Goal: Task Accomplishment & Management: Manage account settings

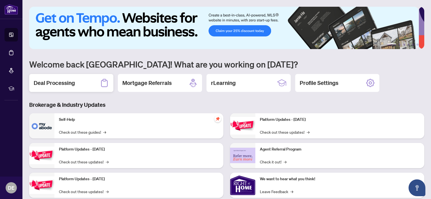
click at [56, 82] on h2 "Deal Processing" at bounding box center [54, 83] width 41 height 8
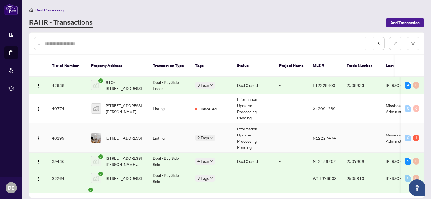
click at [244, 135] on td "Information Updated - Processing Pending" at bounding box center [254, 137] width 42 height 29
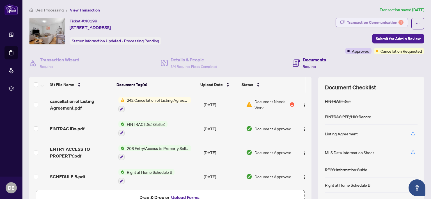
click at [379, 22] on div "Transaction Communication 1" at bounding box center [375, 22] width 57 height 9
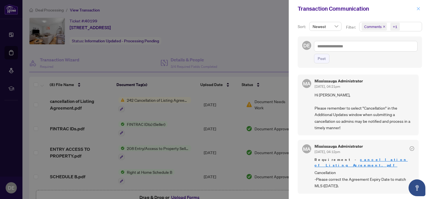
click at [418, 8] on icon "close" at bounding box center [418, 9] width 4 height 4
